Goal: Task Accomplishment & Management: Use online tool/utility

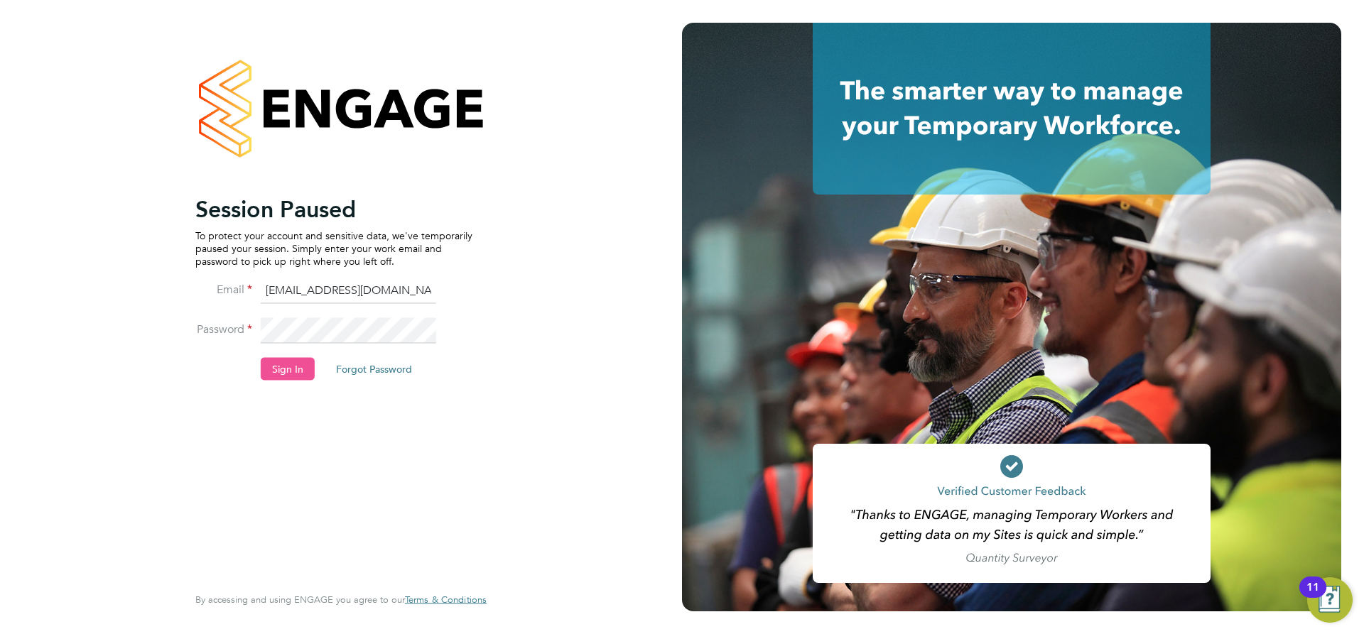
click at [283, 376] on button "Sign In" at bounding box center [288, 368] width 54 height 23
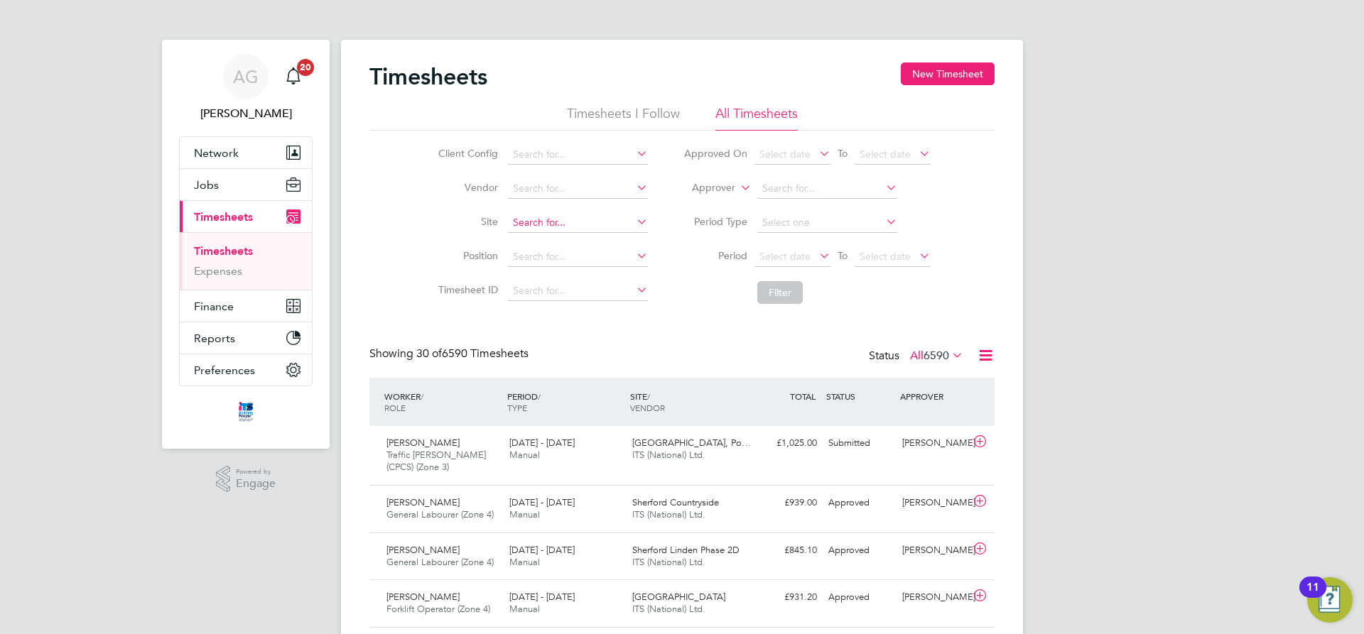
click at [518, 222] on input at bounding box center [578, 223] width 140 height 20
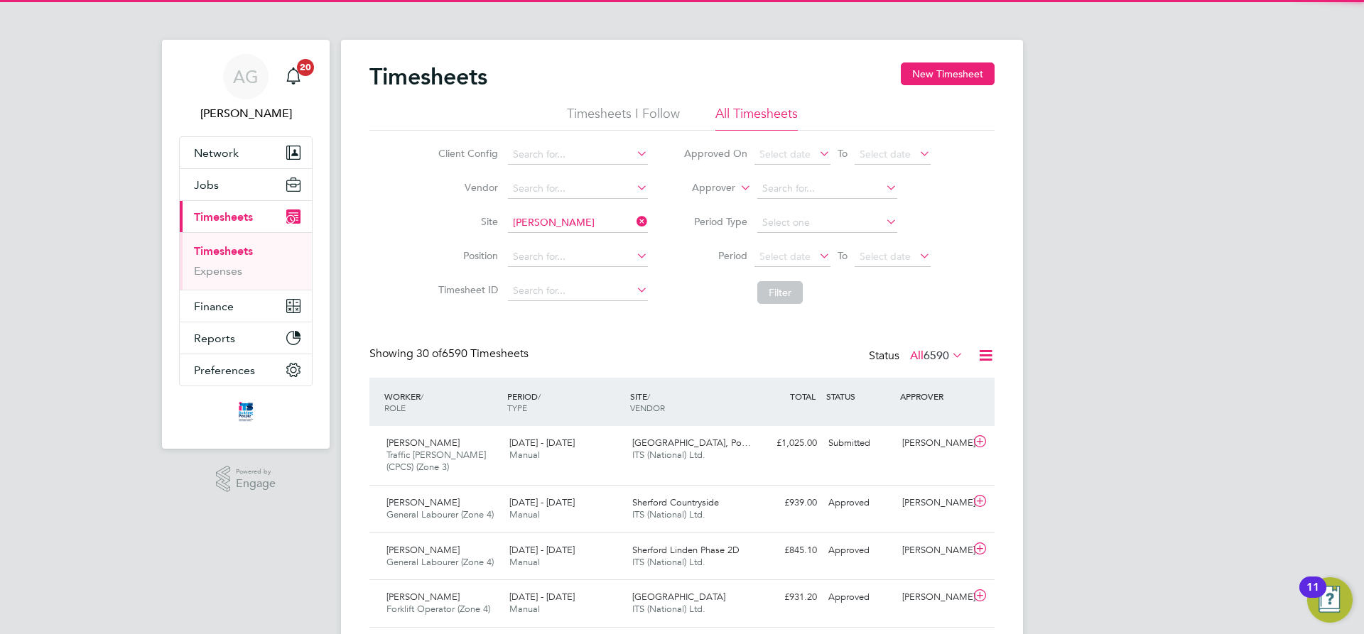
click at [540, 239] on b "[PERSON_NAME]" at bounding box center [553, 243] width 82 height 12
type input "Cribbs Causeway"
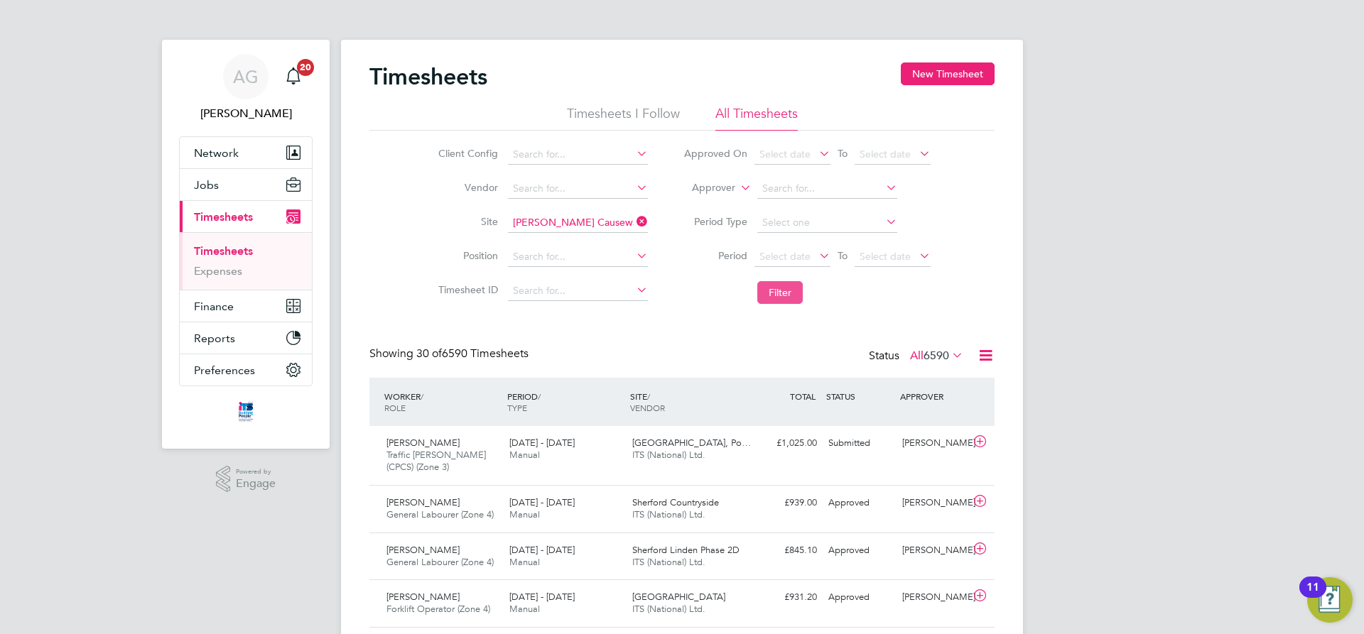
click at [791, 286] on button "Filter" at bounding box center [779, 292] width 45 height 23
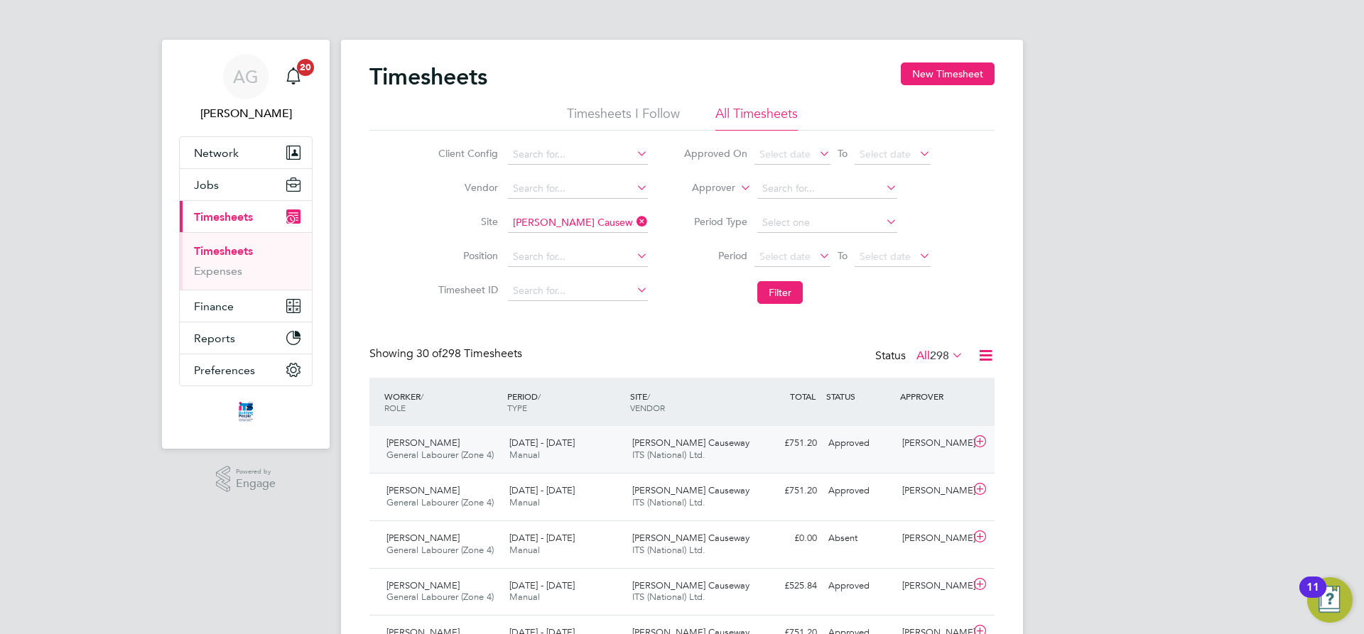
click at [672, 442] on span "Cribbs Causeway" at bounding box center [690, 443] width 117 height 12
